Goal: Task Accomplishment & Management: Use online tool/utility

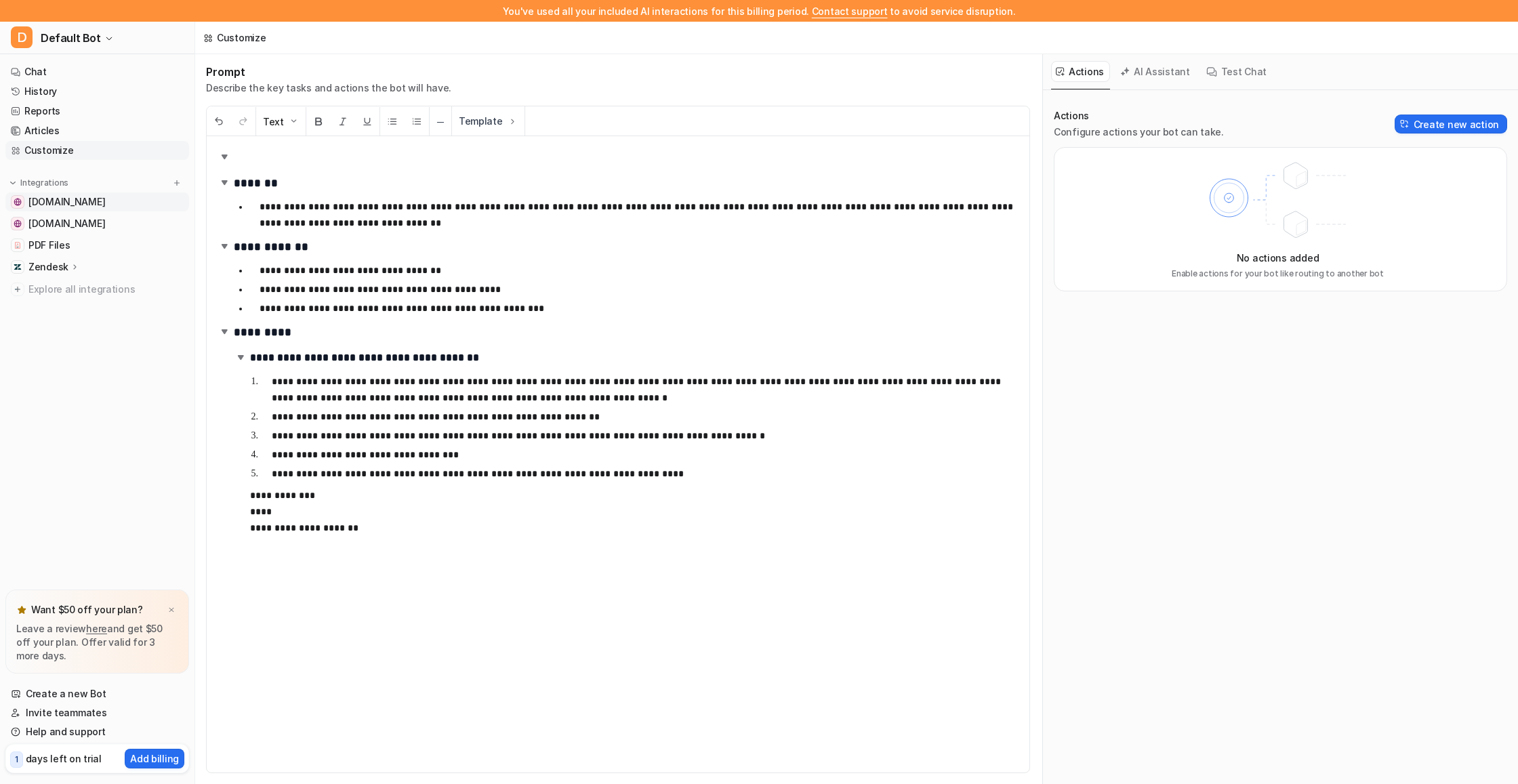
click at [53, 206] on span "[DOMAIN_NAME]" at bounding box center [67, 202] width 77 height 13
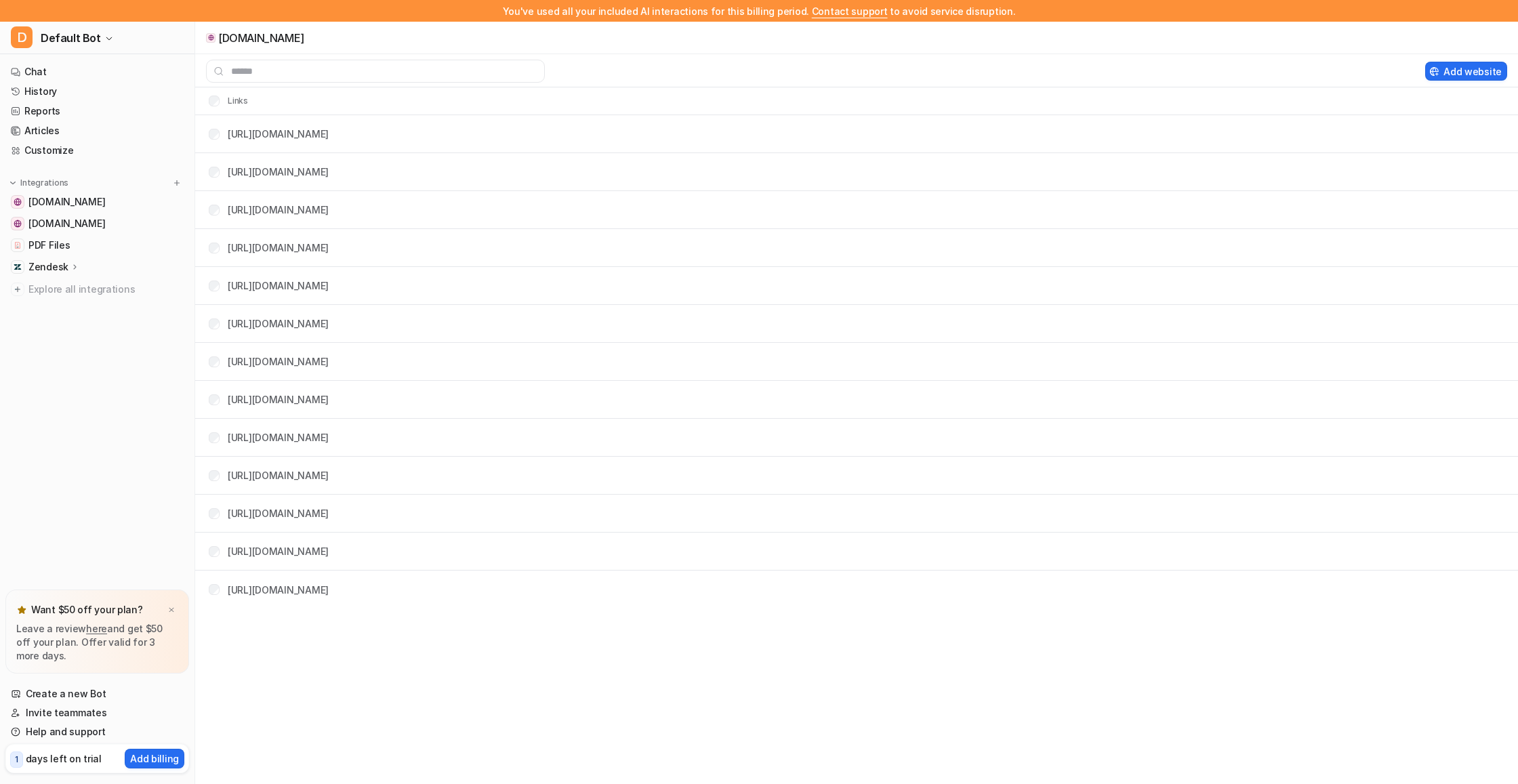
click at [57, 266] on p "Zendesk" at bounding box center [48, 267] width 40 height 13
click at [57, 283] on p "Overview" at bounding box center [60, 286] width 43 height 13
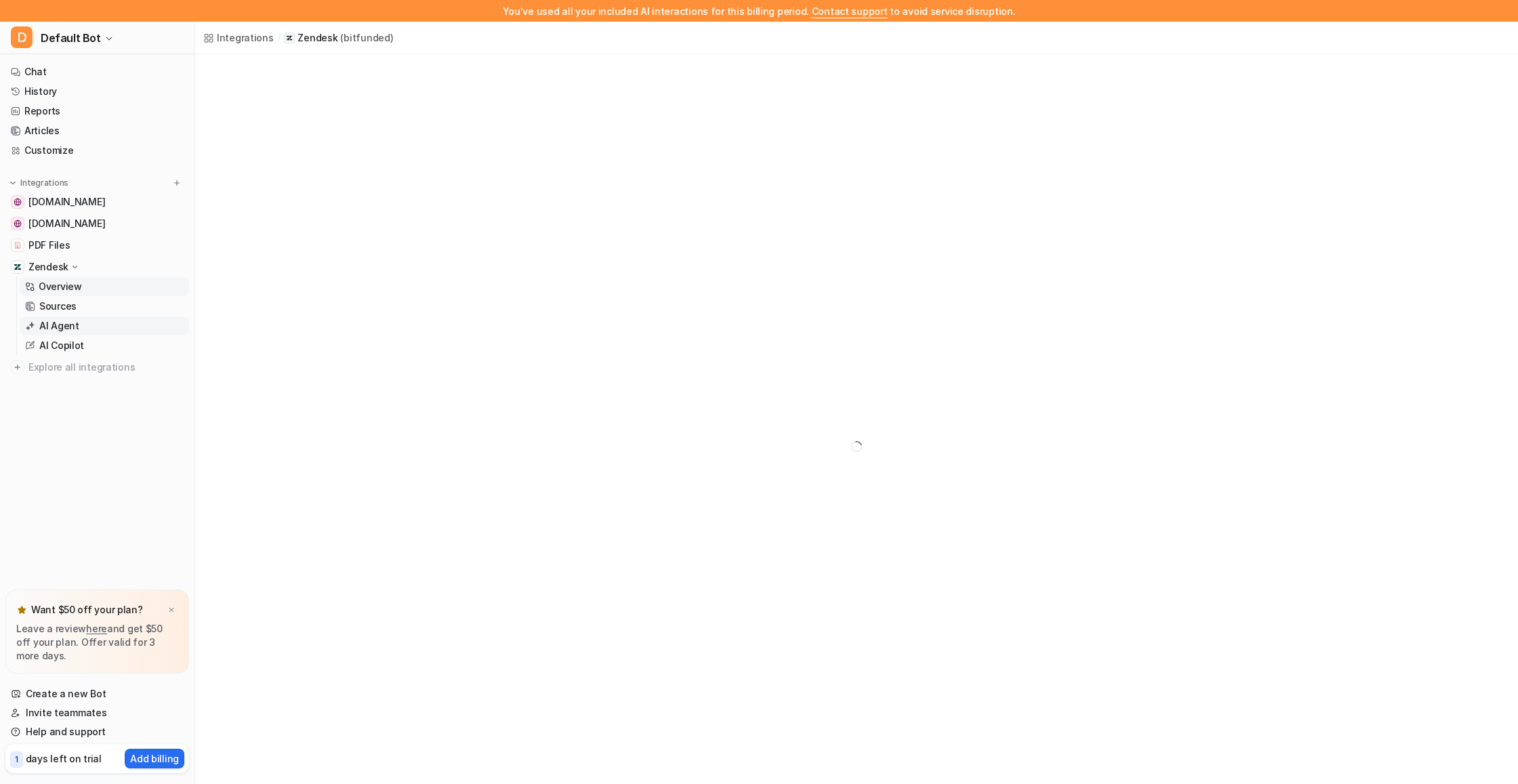
click at [66, 326] on p "AI Agent" at bounding box center [59, 326] width 40 height 13
click at [295, 177] on div at bounding box center [282, 172] width 112 height 22
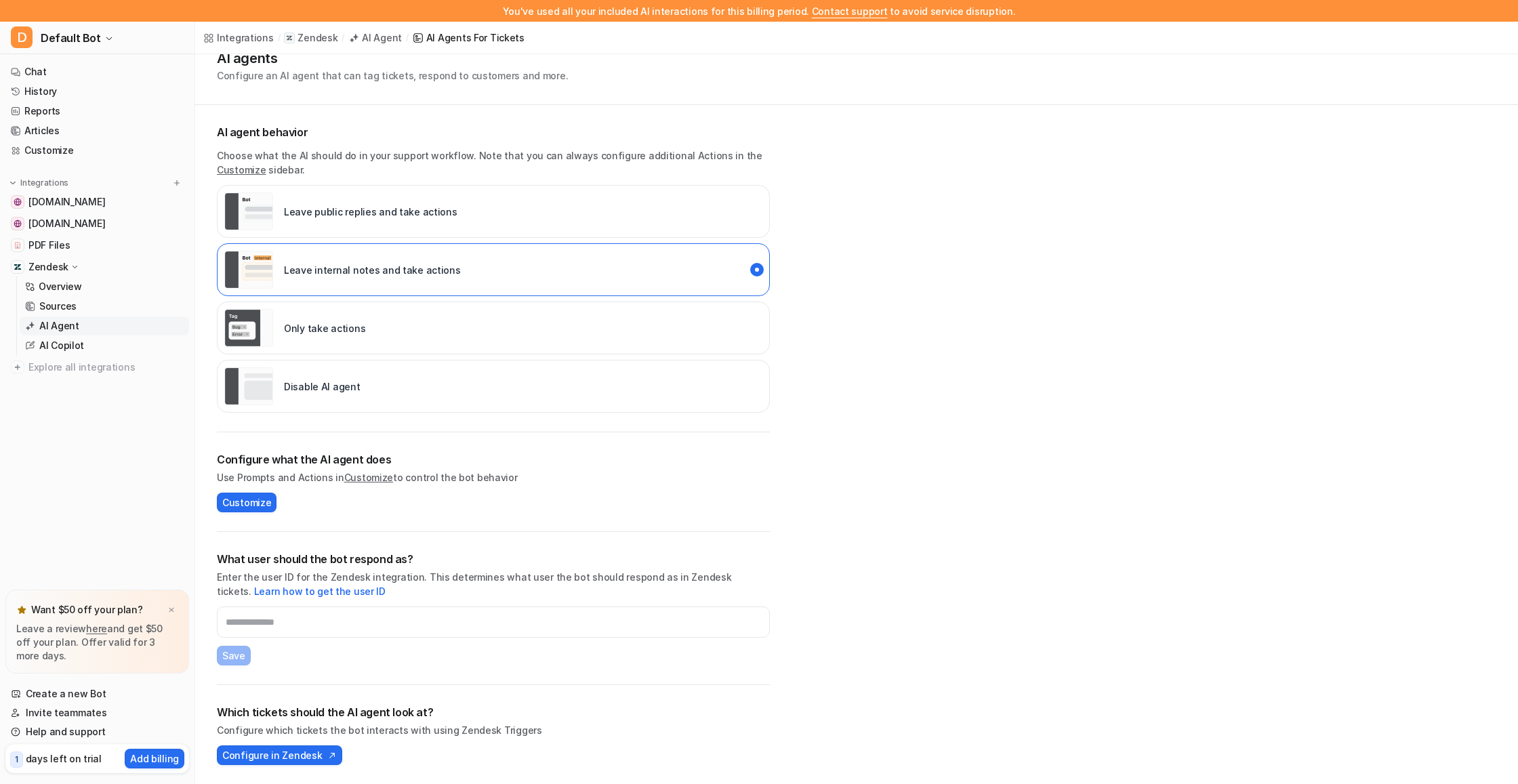
scroll to position [50, 0]
click at [251, 506] on span "Customize" at bounding box center [246, 502] width 49 height 14
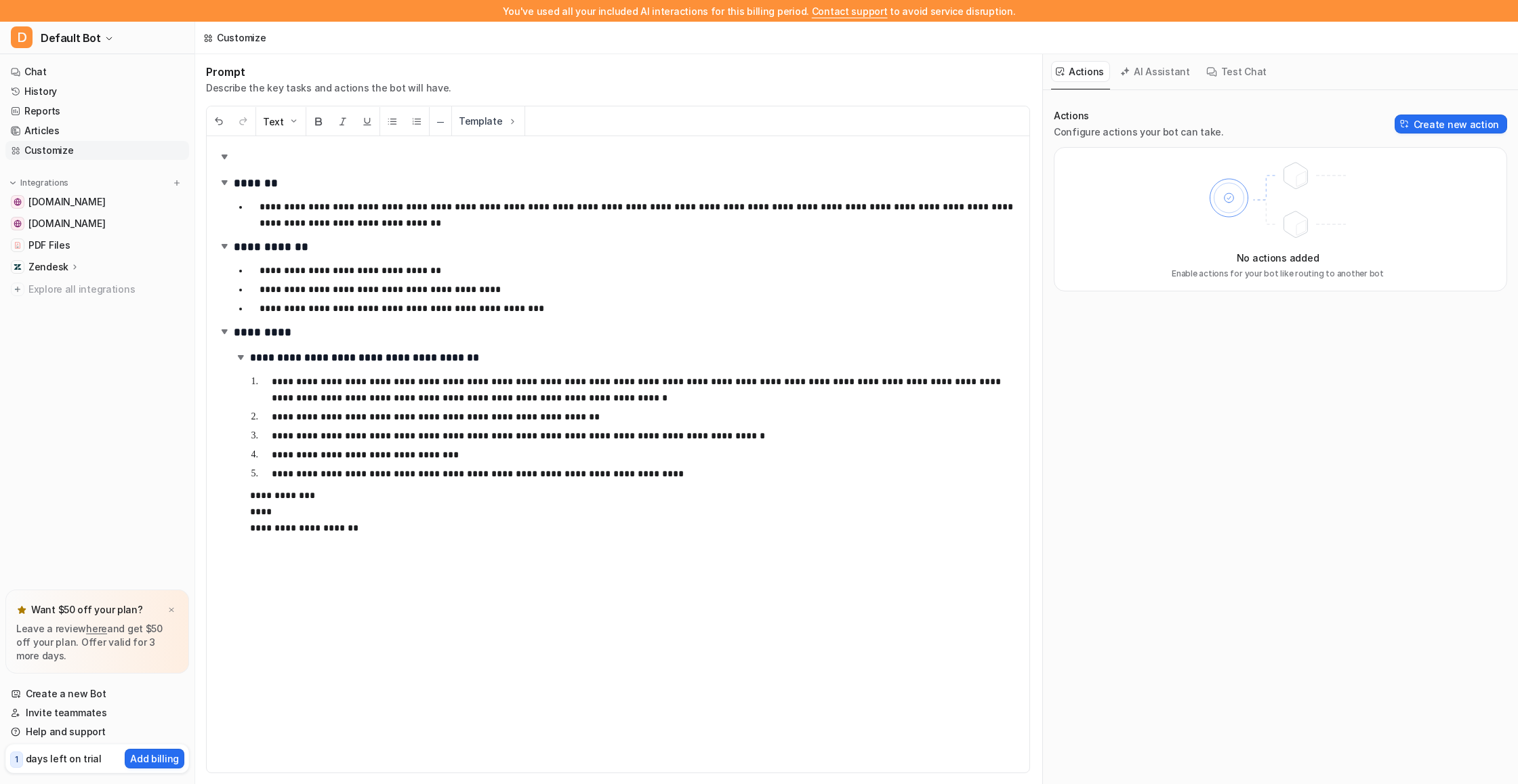
click at [33, 268] on p "Zendesk" at bounding box center [48, 267] width 40 height 13
click at [90, 348] on link "AI Copilot" at bounding box center [104, 345] width 170 height 19
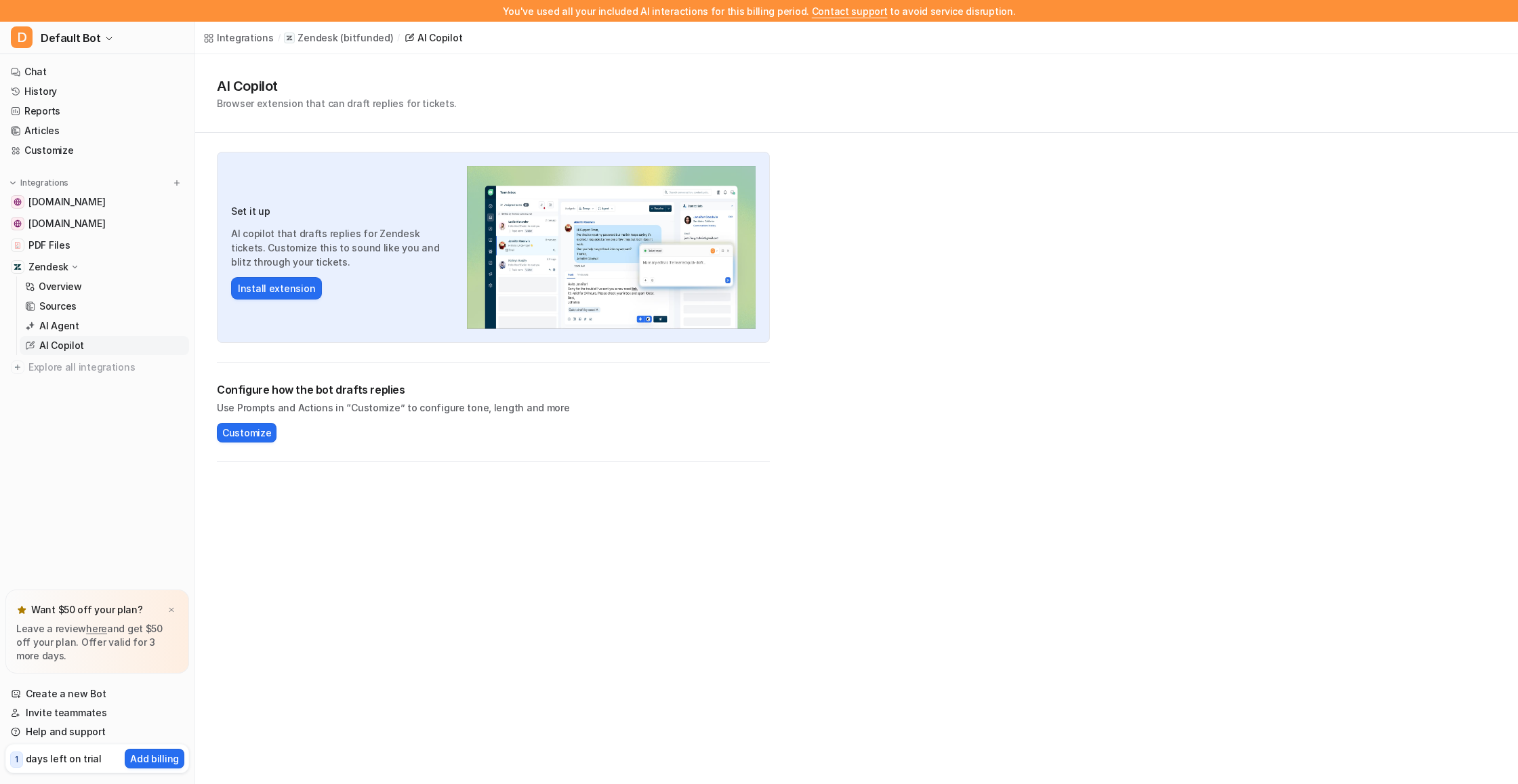
click at [57, 336] on link "AI Copilot" at bounding box center [104, 345] width 170 height 19
click at [62, 325] on p "AI Agent" at bounding box center [59, 326] width 40 height 13
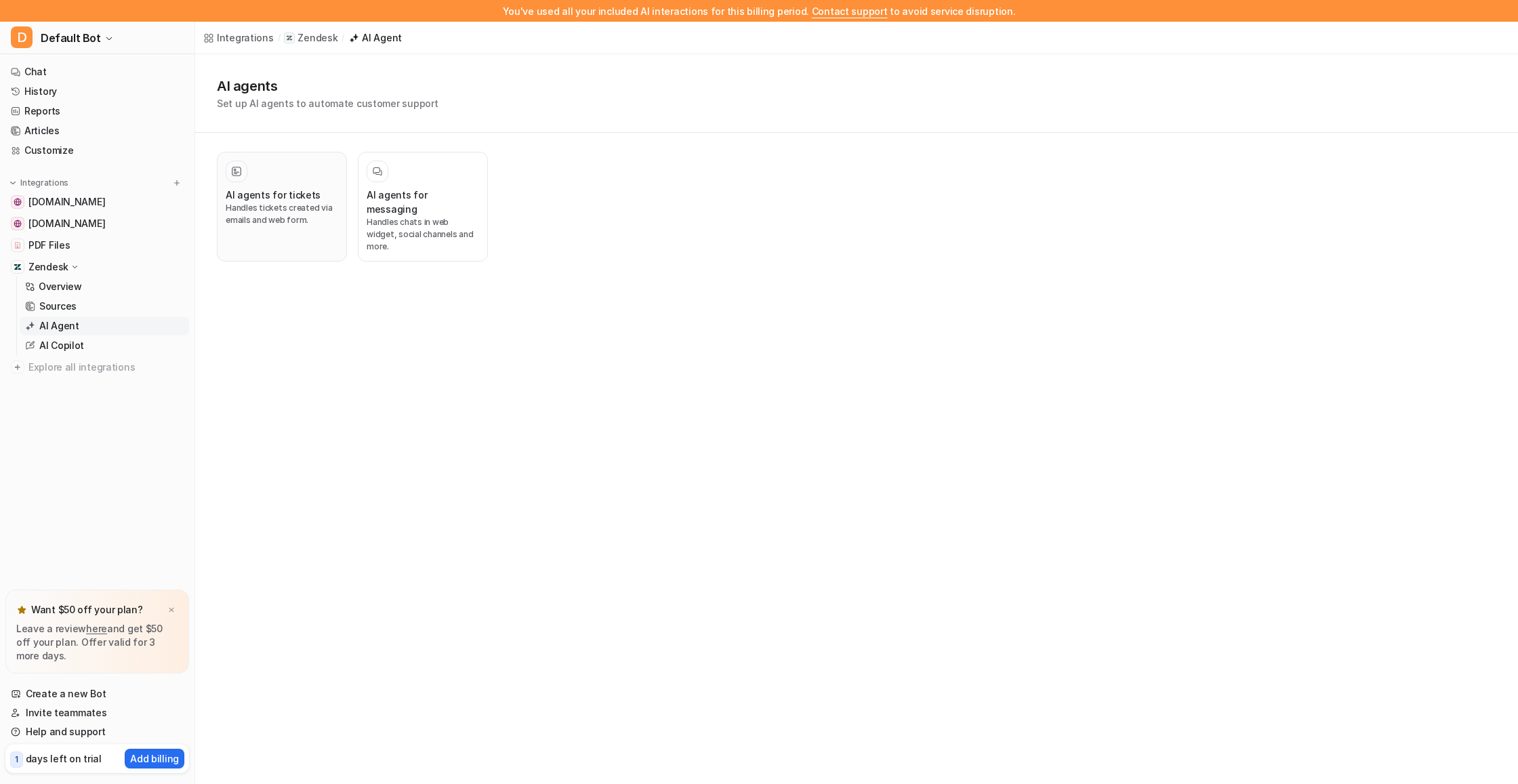
click at [295, 199] on h3 "AI agents for tickets" at bounding box center [273, 195] width 95 height 14
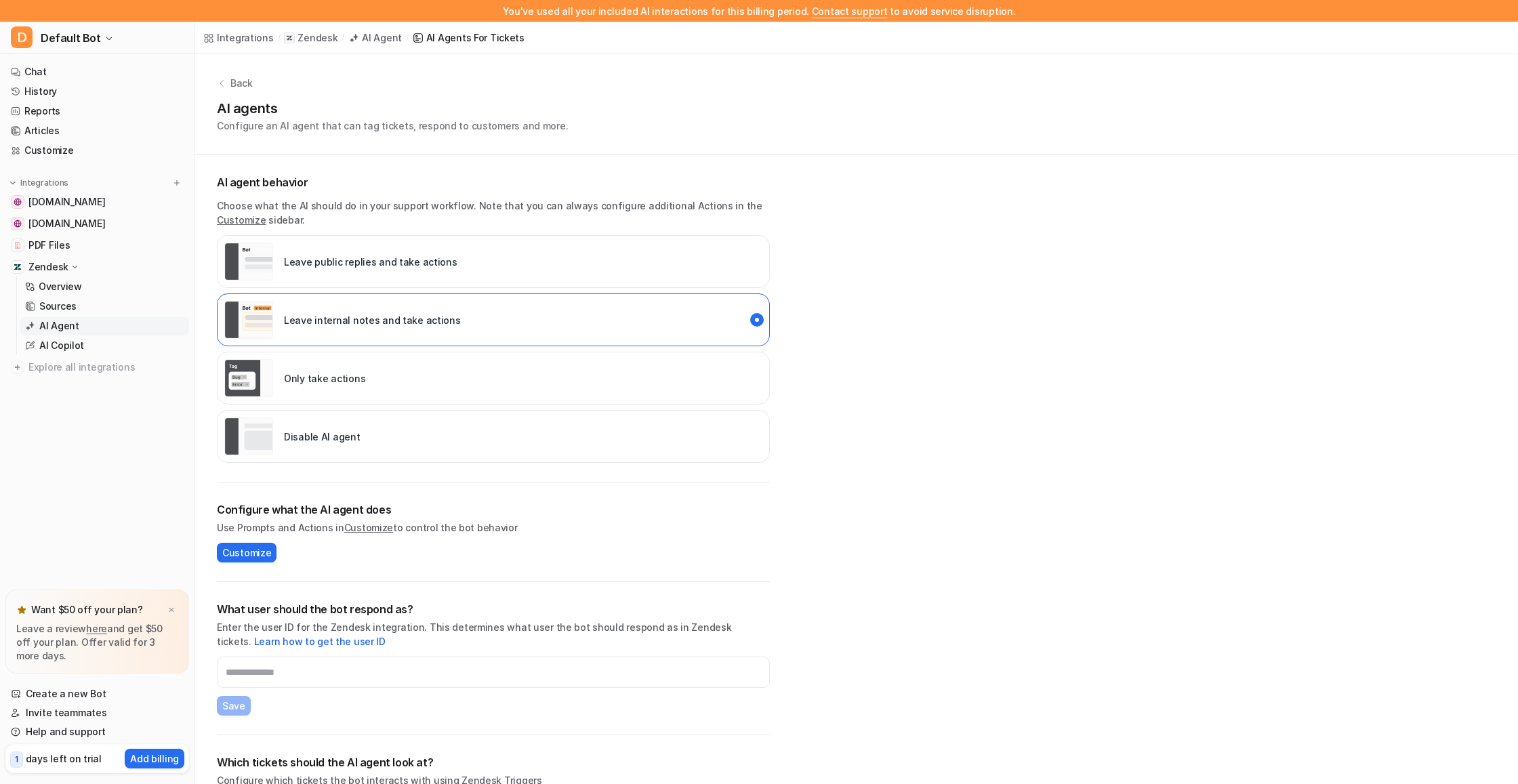
click at [226, 85] on icon at bounding box center [221, 83] width 9 height 9
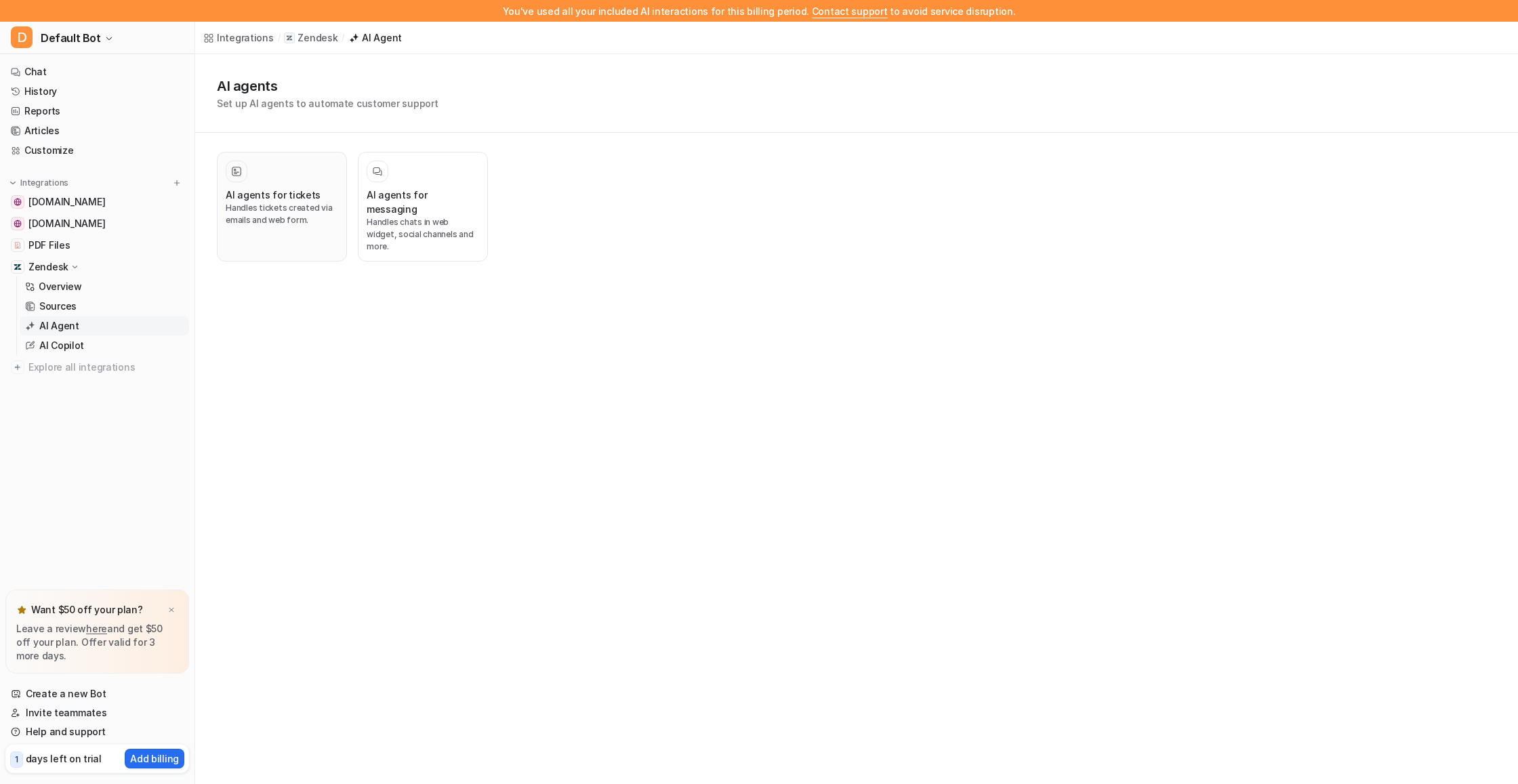
click at [288, 201] on h3 "AI agents for tickets" at bounding box center [273, 195] width 95 height 14
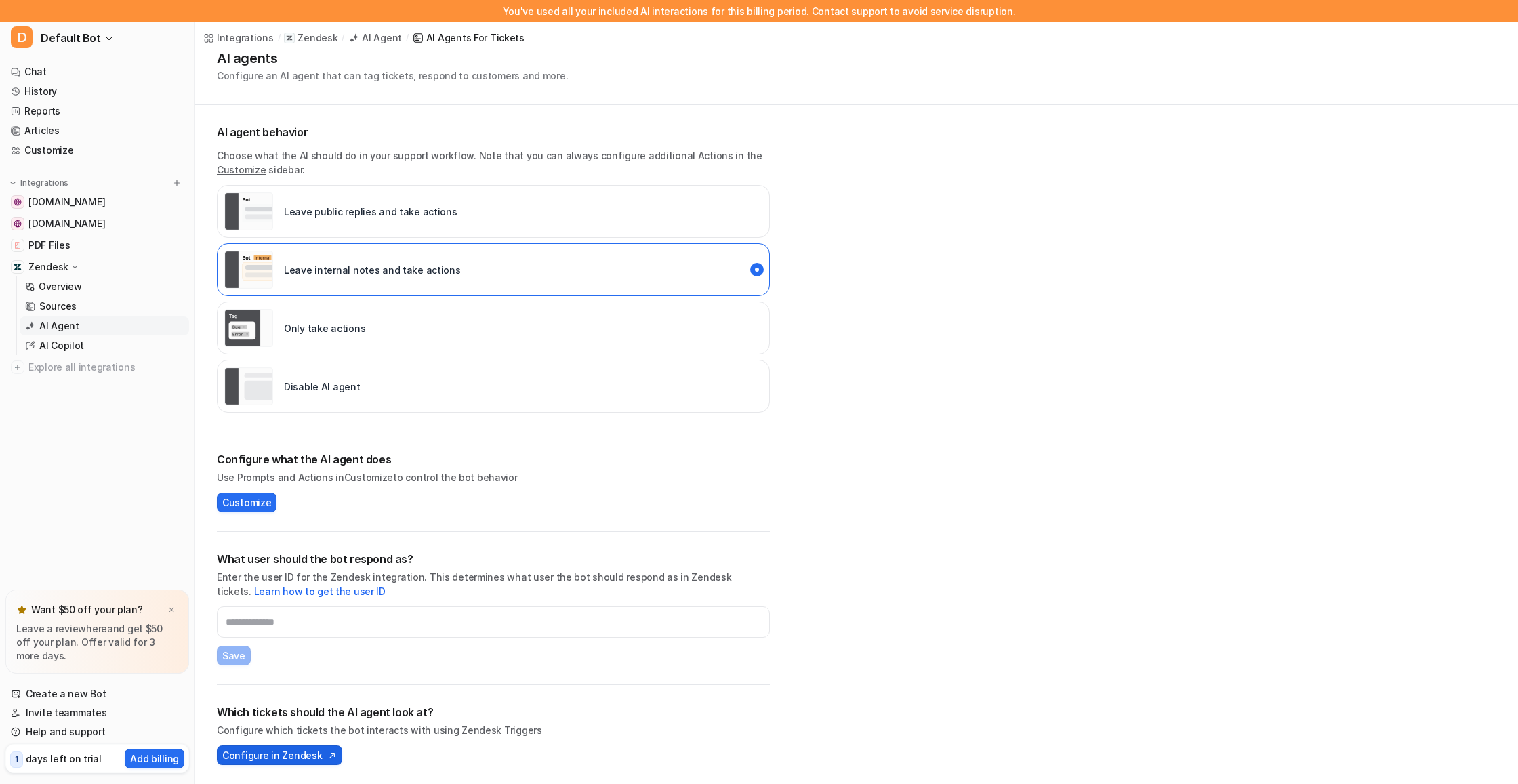
scroll to position [50, 0]
click at [269, 758] on span "Configure in Zendesk" at bounding box center [272, 755] width 100 height 14
